Goal: Transaction & Acquisition: Purchase product/service

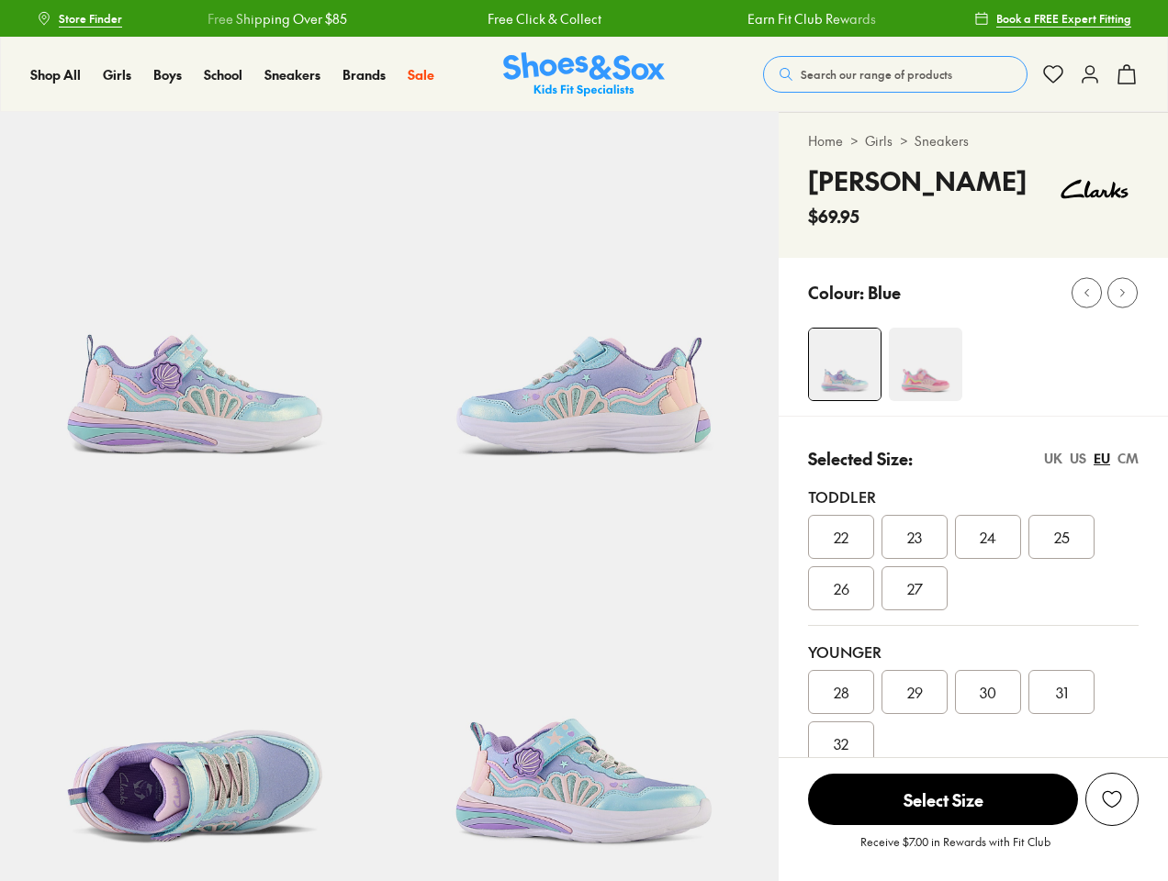
select select "*"
click at [895, 74] on span "Search our range of products" at bounding box center [876, 74] width 151 height 17
click at [746, 67] on button "Clear" at bounding box center [745, 66] width 58 height 33
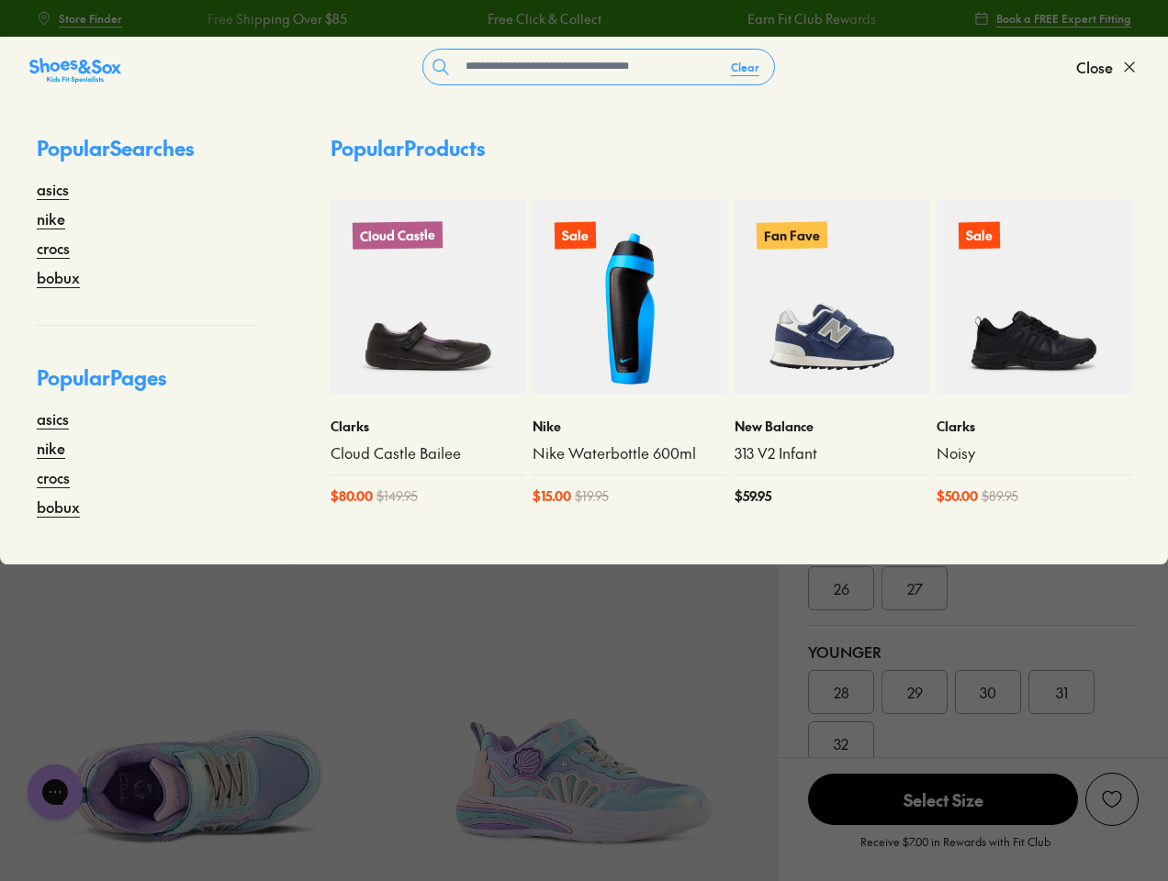
click at [1107, 67] on span "Close" at bounding box center [1094, 67] width 37 height 22
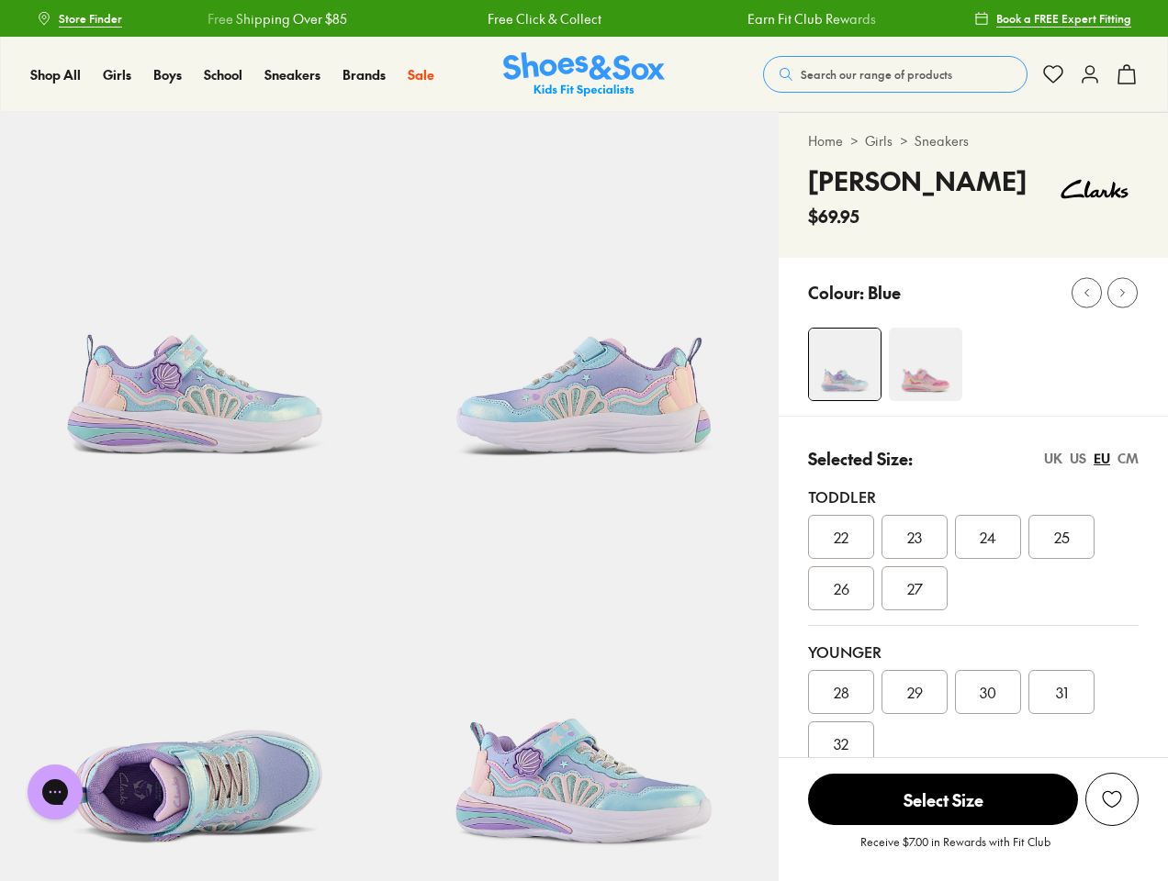
drag, startPoint x: 0, startPoint y: 0, endPoint x: 9, endPoint y: 9, distance: 13.0
click at [1127, 74] on icon at bounding box center [1127, 74] width 22 height 22
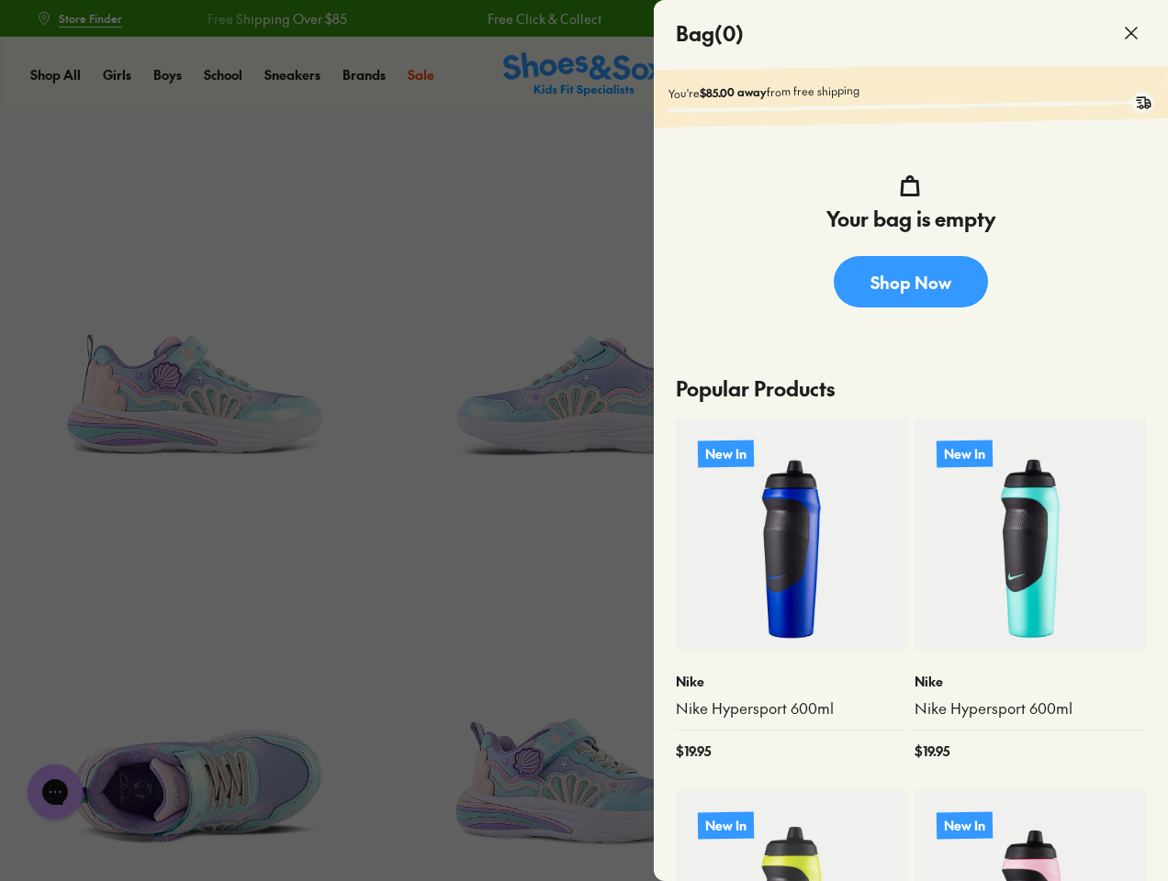
click at [988, 365] on div at bounding box center [584, 440] width 1168 height 881
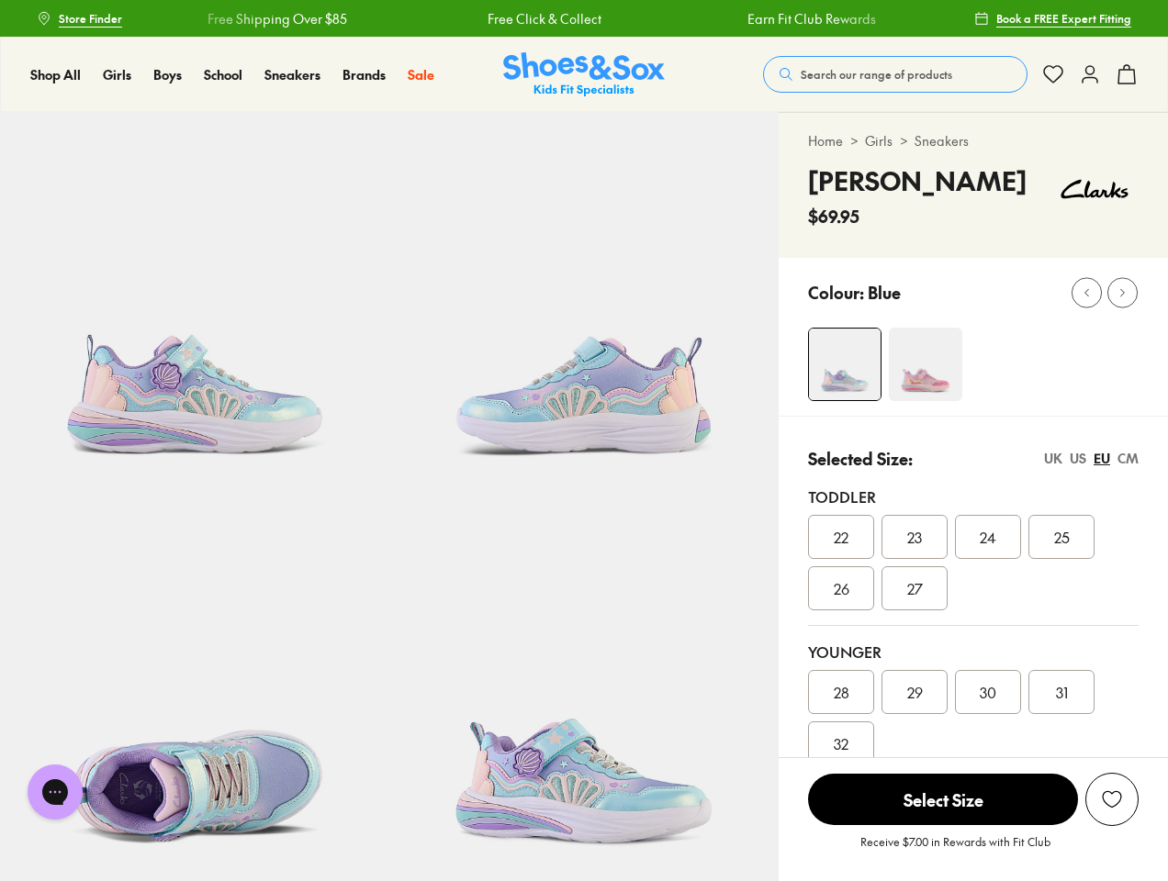
click at [1086, 292] on use at bounding box center [1087, 292] width 4 height 7
click at [1122, 292] on icon at bounding box center [1123, 293] width 14 height 14
click at [973, 606] on div "22 23 24 25 26 27" at bounding box center [973, 562] width 331 height 95
click at [1053, 458] on div "UK" at bounding box center [1053, 458] width 18 height 19
click at [1078, 458] on div "US" at bounding box center [1078, 458] width 17 height 19
